Goal: Task Accomplishment & Management: Manage account settings

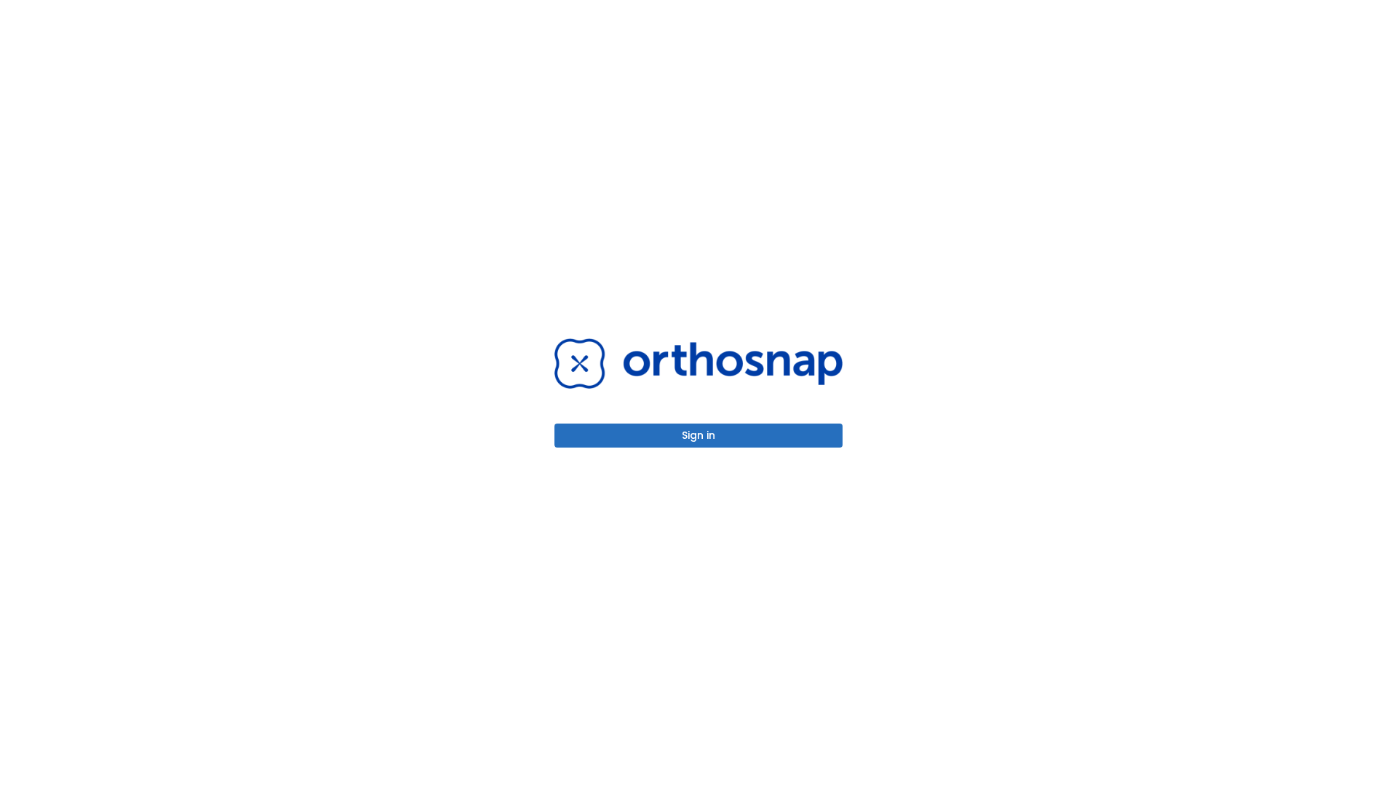
click at [698, 435] on button "Sign in" at bounding box center [698, 435] width 288 height 24
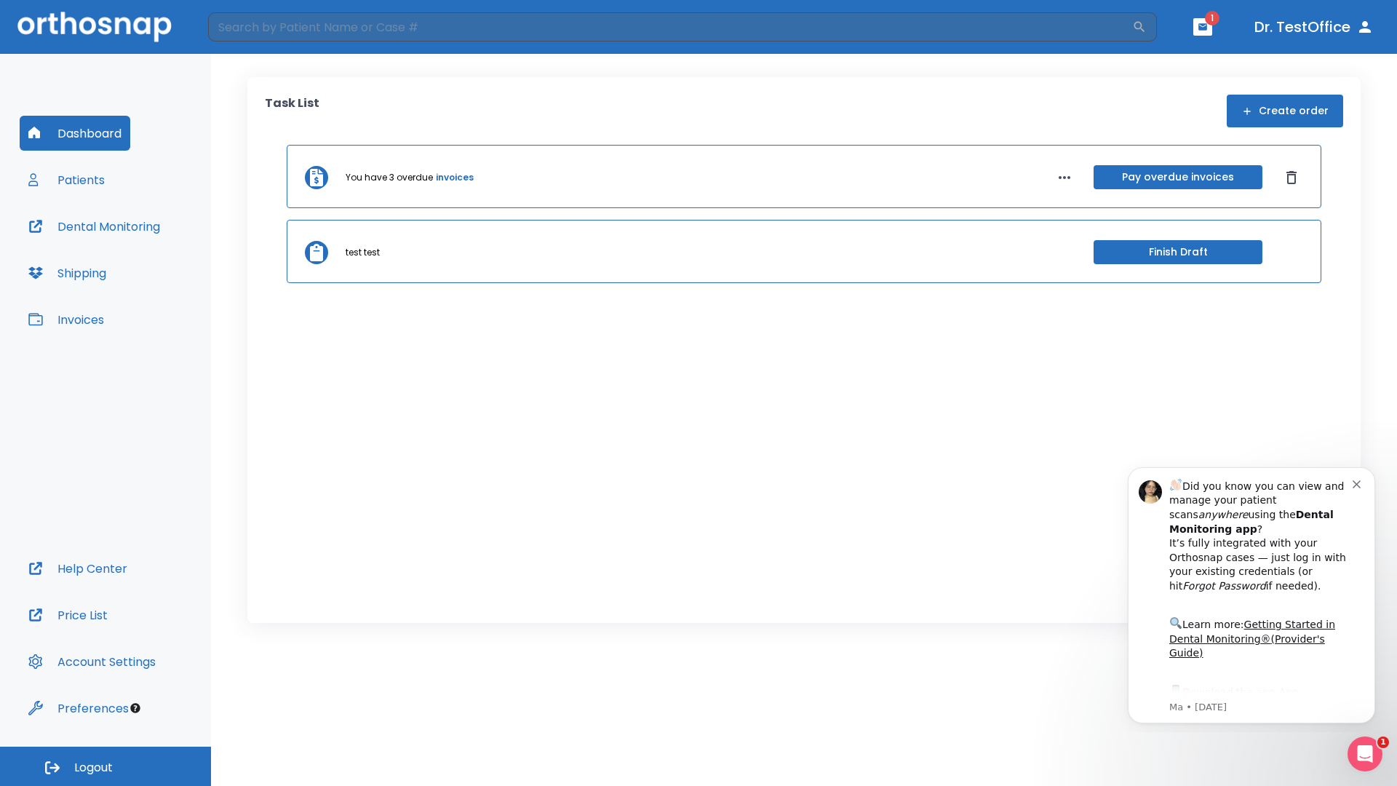
click at [105, 766] on span "Logout" at bounding box center [93, 767] width 39 height 16
